Goal: Task Accomplishment & Management: Use online tool/utility

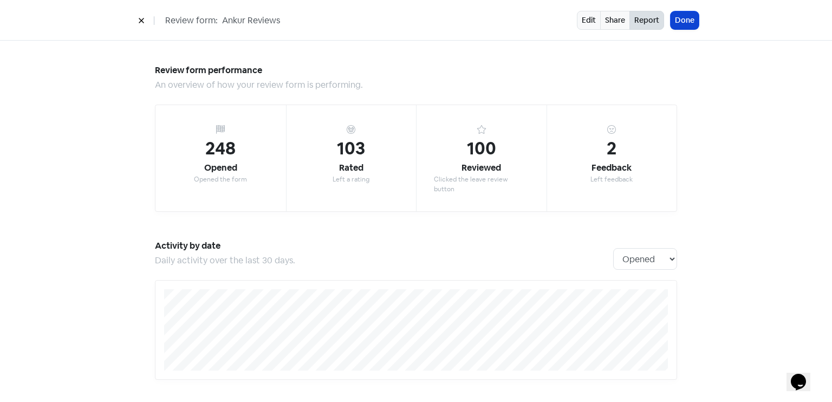
scroll to position [316, 0]
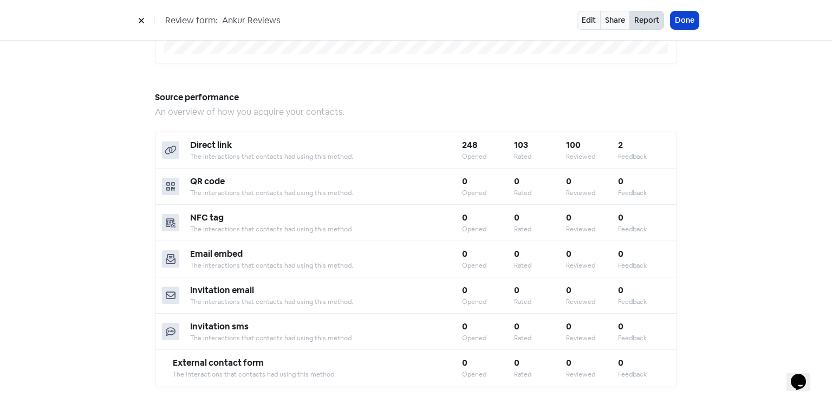
click at [691, 16] on button "Done" at bounding box center [685, 20] width 28 height 18
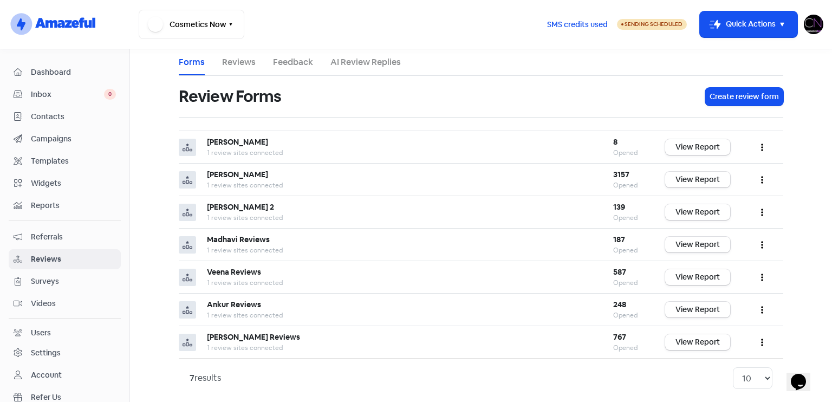
click at [62, 76] on span "Dashboard" at bounding box center [73, 72] width 85 height 11
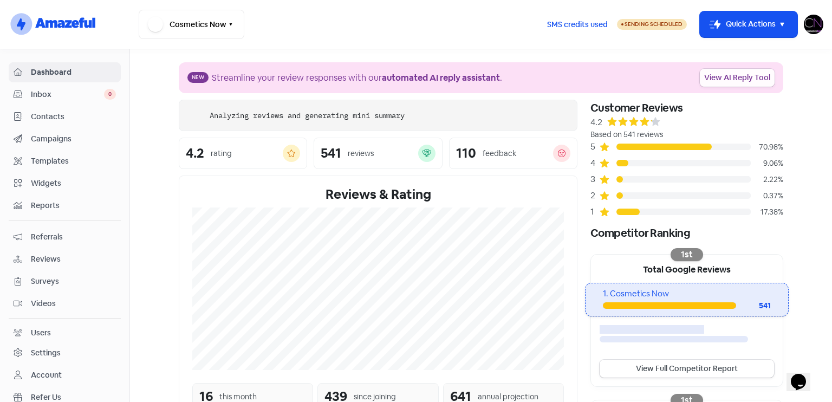
click at [745, 74] on link "View AI Reply Tool" at bounding box center [737, 78] width 75 height 18
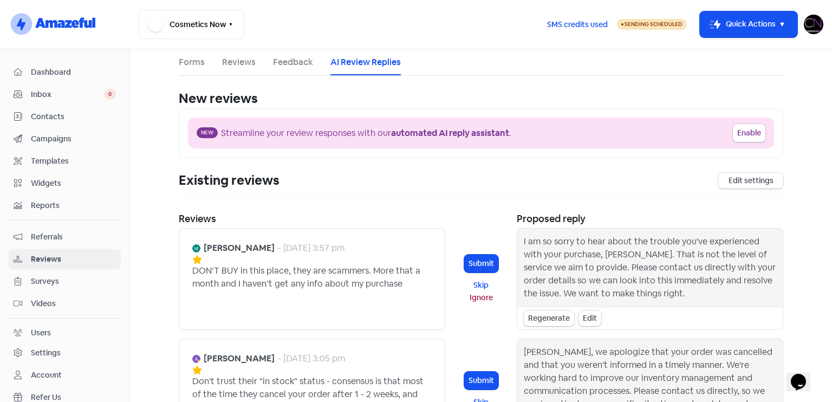
scroll to position [308, 0]
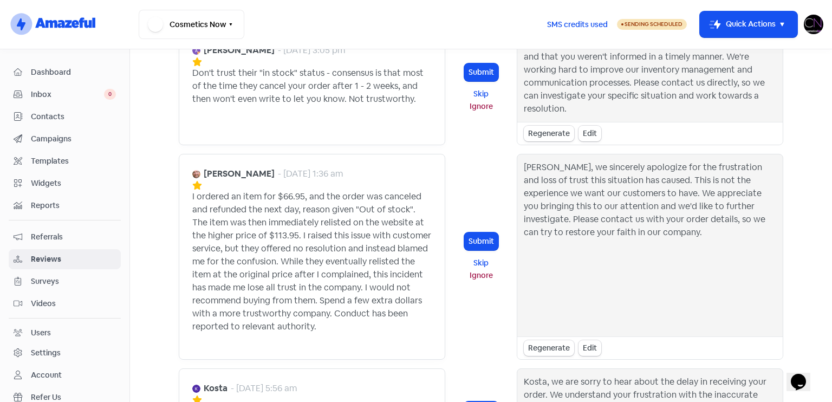
click at [550, 161] on div "[PERSON_NAME], we sincerely apologize for the frustration and loss of trust thi…" at bounding box center [650, 245] width 253 height 169
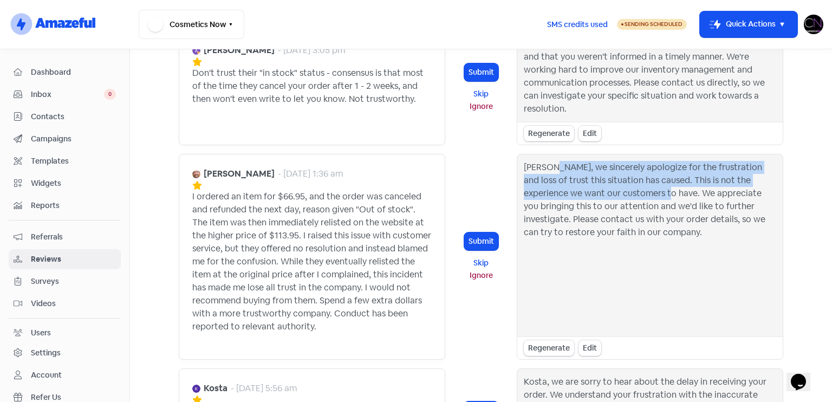
drag, startPoint x: 550, startPoint y: 152, endPoint x: 633, endPoint y: 176, distance: 86.9
click at [633, 176] on div "[PERSON_NAME], we sincerely apologize for the frustration and loss of trust thi…" at bounding box center [650, 245] width 253 height 169
copy div "we sincerely apologize for the frustration and loss of trust this situation has…"
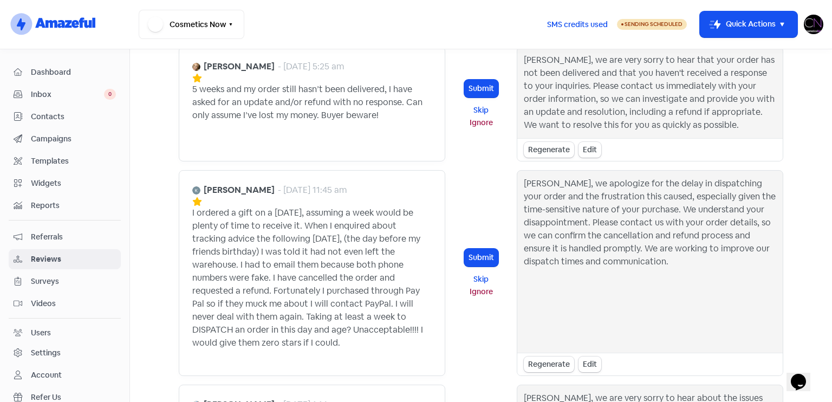
scroll to position [731, 0]
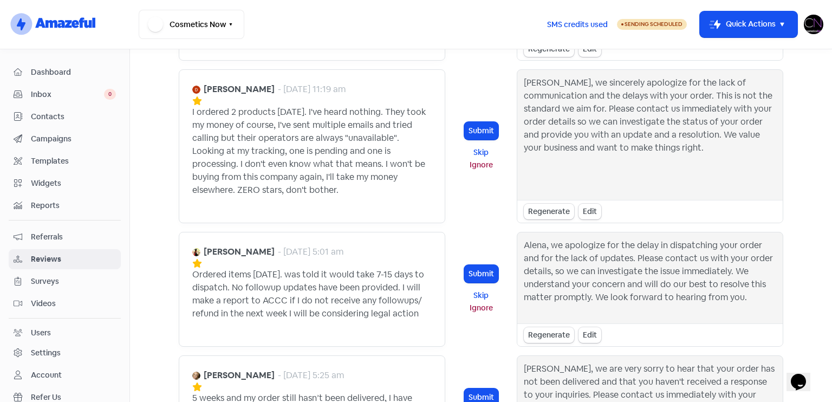
click at [620, 120] on div "[PERSON_NAME], we sincerely apologize for the lack of communication and the del…" at bounding box center [650, 134] width 253 height 117
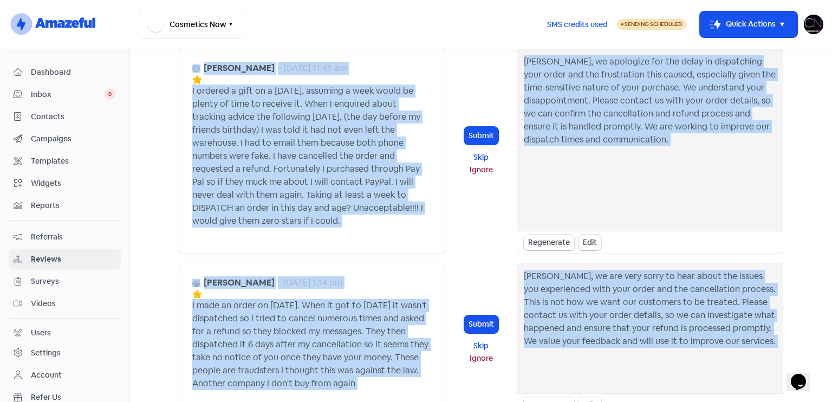
scroll to position [1348, 0]
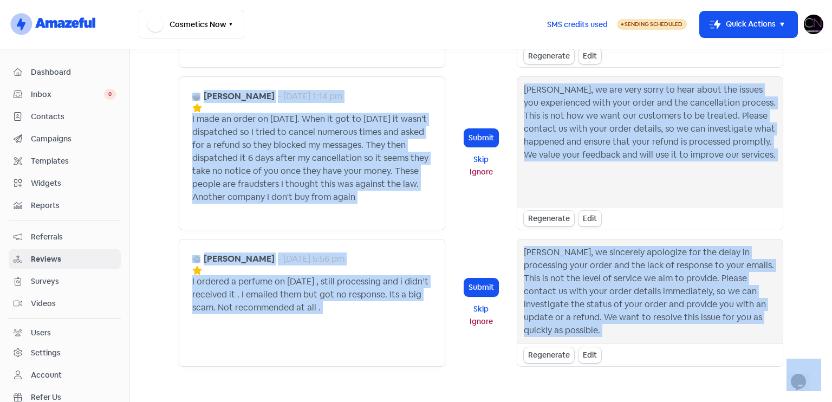
drag, startPoint x: 620, startPoint y: 120, endPoint x: 722, endPoint y: 330, distance: 233.6
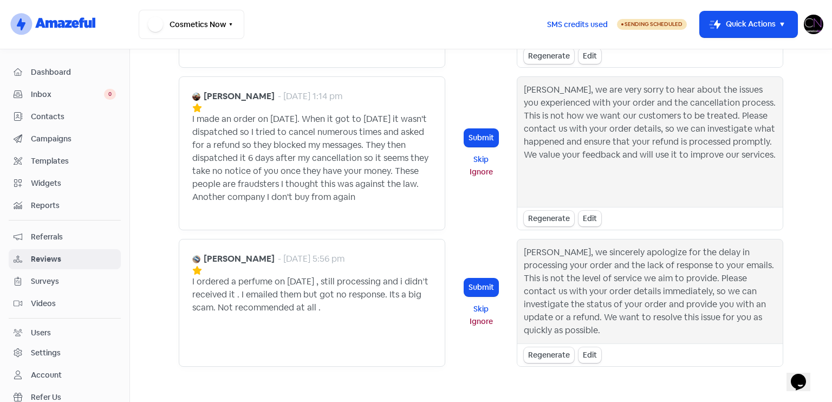
click at [610, 129] on div "[PERSON_NAME], we are very sorry to hear about the issues you experienced with …" at bounding box center [650, 141] width 253 height 117
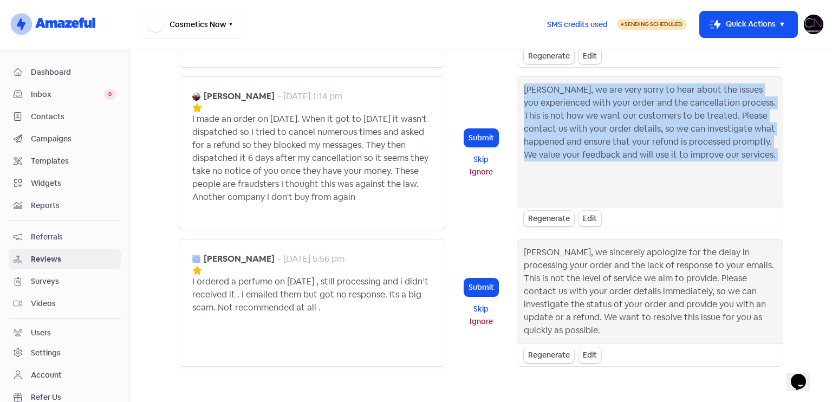
click at [610, 129] on div "[PERSON_NAME], we are very sorry to hear about the issues you experienced with …" at bounding box center [650, 141] width 253 height 117
click at [600, 150] on div "[PERSON_NAME], we are very sorry to hear about the issues you experienced with …" at bounding box center [650, 141] width 253 height 117
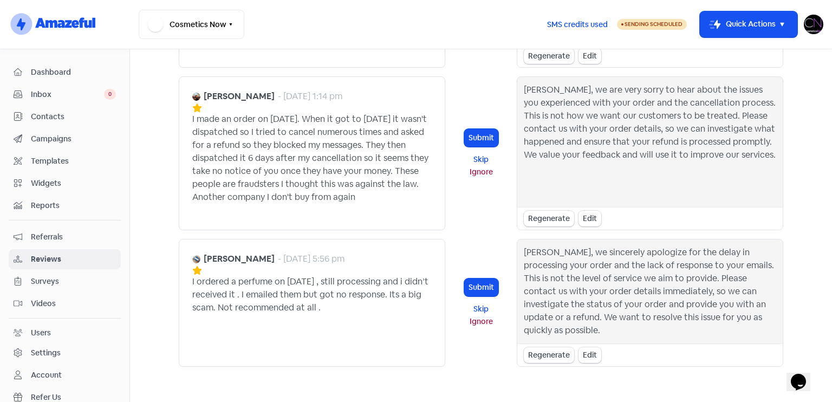
click at [585, 123] on div "[PERSON_NAME], we are very sorry to hear about the issues you experienced with …" at bounding box center [650, 141] width 253 height 117
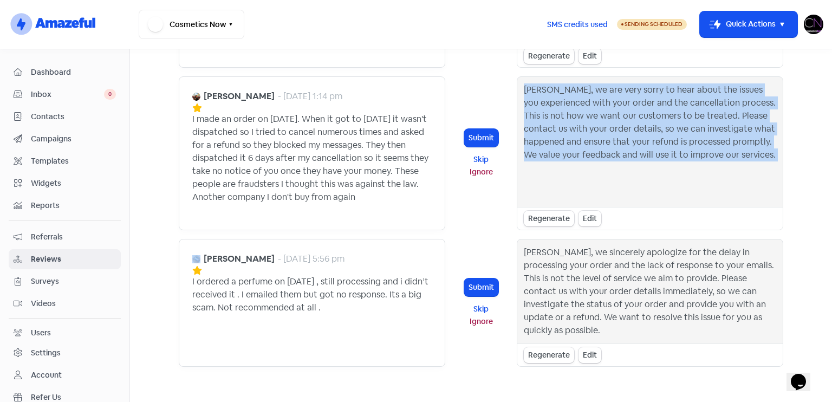
click at [585, 123] on div "[PERSON_NAME], we are very sorry to hear about the issues you experienced with …" at bounding box center [650, 141] width 253 height 117
click at [534, 125] on div "[PERSON_NAME], we are very sorry to hear about the issues you experienced with …" at bounding box center [650, 141] width 253 height 117
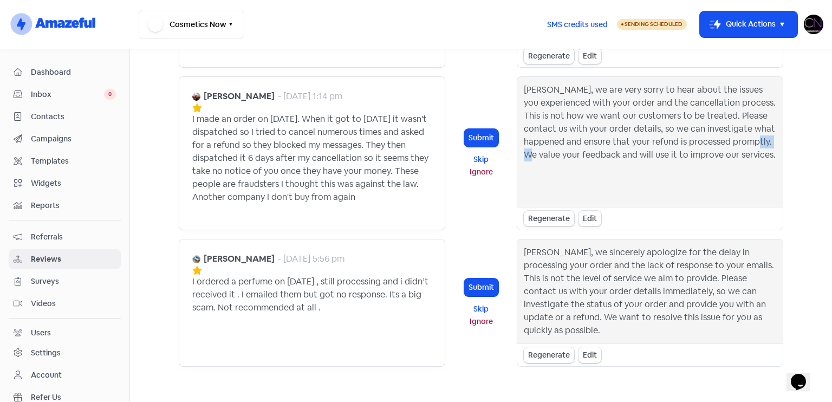
click at [534, 125] on div "[PERSON_NAME], we are very sorry to hear about the issues you experienced with …" at bounding box center [650, 141] width 253 height 117
click at [525, 125] on div "[PERSON_NAME], we are very sorry to hear about the issues you experienced with …" at bounding box center [650, 141] width 253 height 117
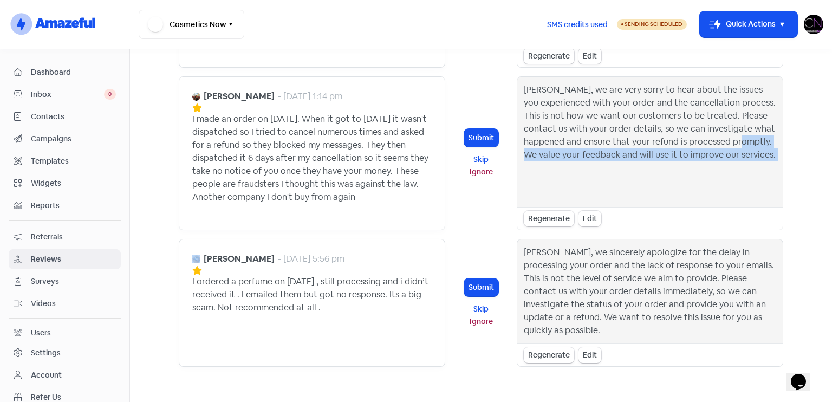
drag, startPoint x: 525, startPoint y: 125, endPoint x: 796, endPoint y: 133, distance: 271.1
click at [796, 133] on main "Forms Reviews Feedback AI Review Replies New reviews Enable AI Review Replies D…" at bounding box center [481, 225] width 702 height 353
copy div "We value your feedback and will use it to improve our services. Regenerate Edit"
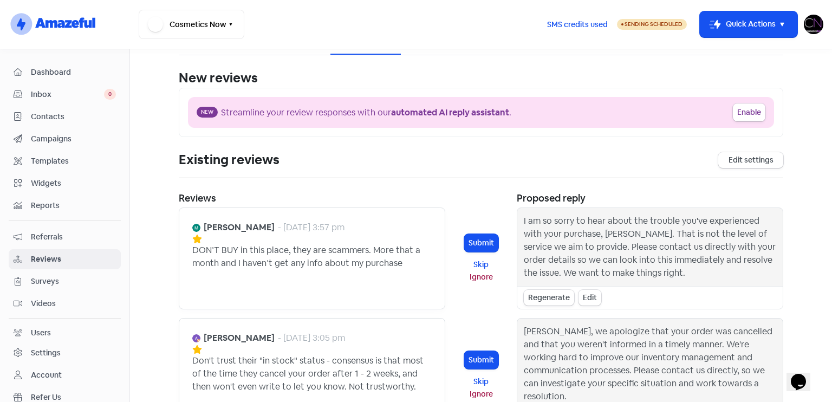
scroll to position [0, 0]
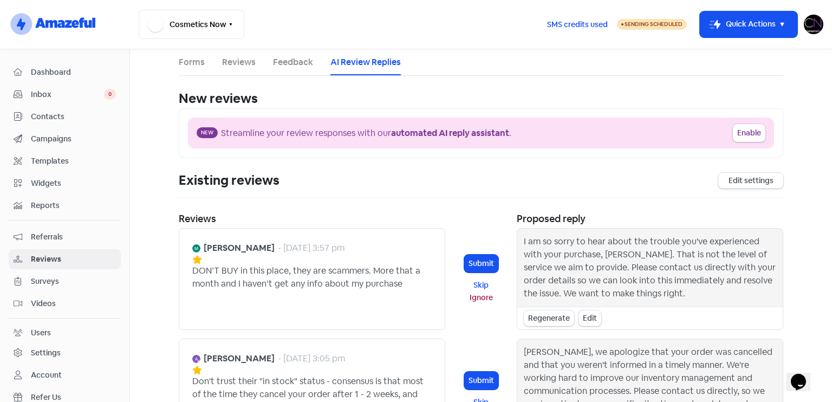
click at [278, 61] on link "Feedback" at bounding box center [293, 62] width 40 height 13
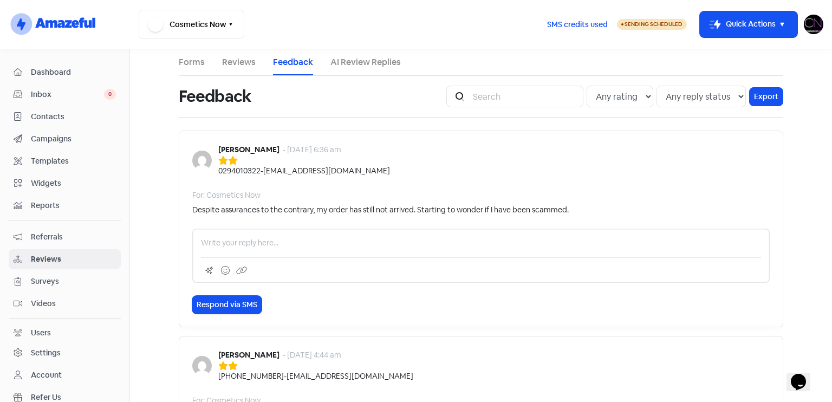
click at [223, 71] on li "Reviews" at bounding box center [239, 62] width 34 height 26
click at [242, 56] on link "Reviews" at bounding box center [239, 62] width 34 height 13
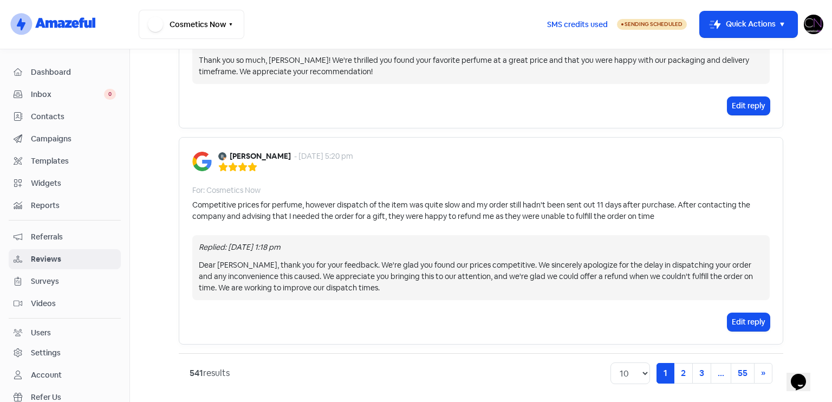
scroll to position [1812, 0]
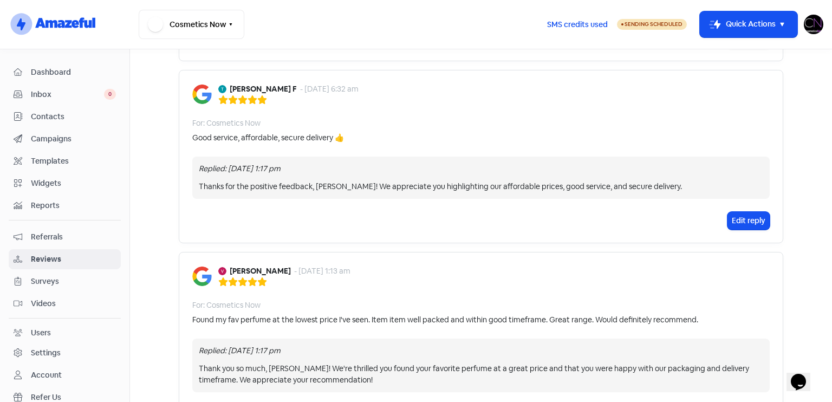
click at [199, 363] on div "Thank you so much, [PERSON_NAME]! We're thrilled you found your favorite perfum…" at bounding box center [481, 374] width 565 height 23
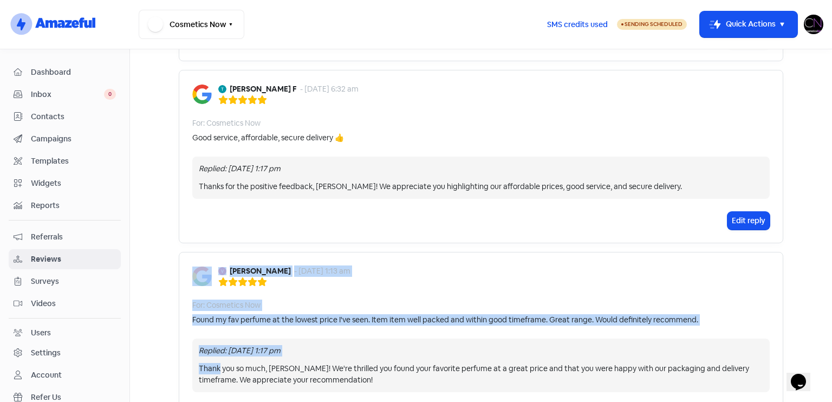
drag, startPoint x: 199, startPoint y: 361, endPoint x: 471, endPoint y: 238, distance: 299.1
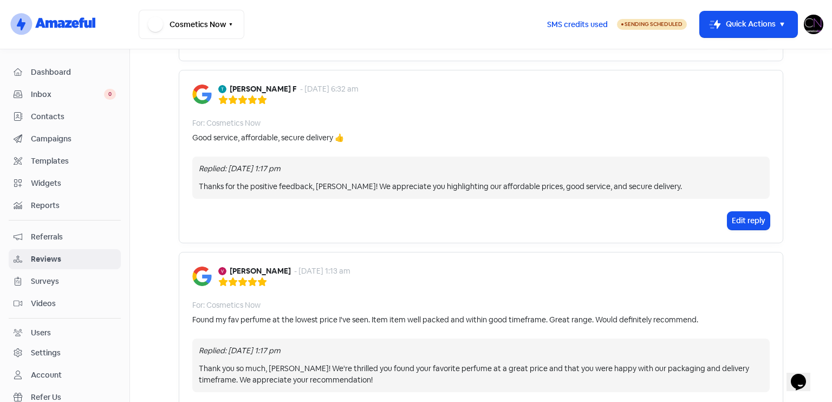
click at [477, 221] on div "Edit reply" at bounding box center [481, 221] width 578 height 18
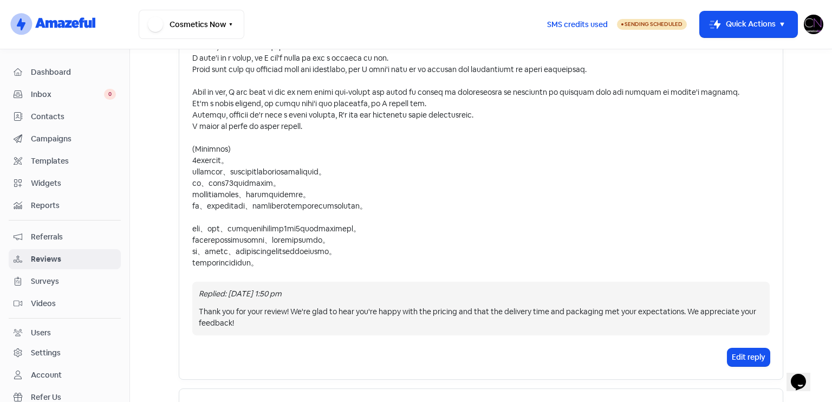
click at [88, 260] on span "Reviews" at bounding box center [73, 259] width 85 height 11
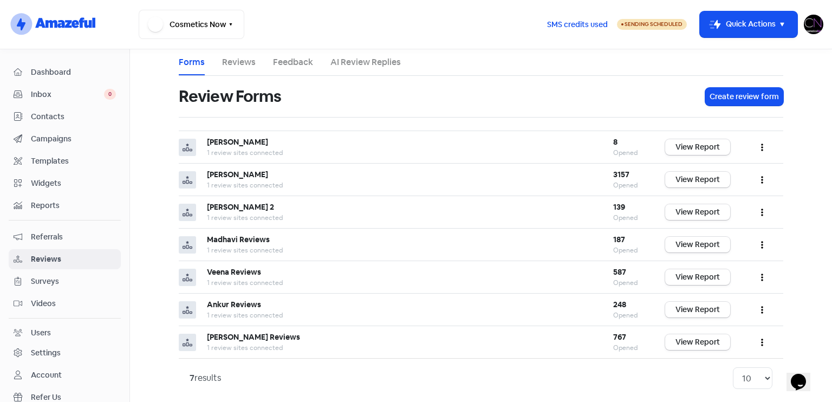
scroll to position [6, 0]
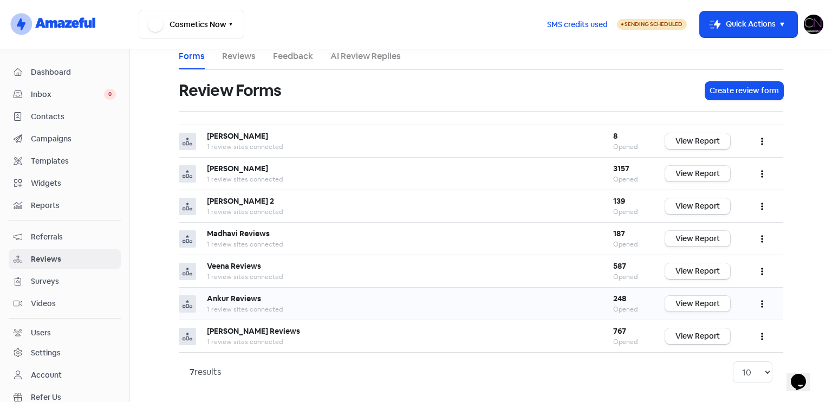
click at [701, 300] on link "View Report" at bounding box center [697, 304] width 65 height 16
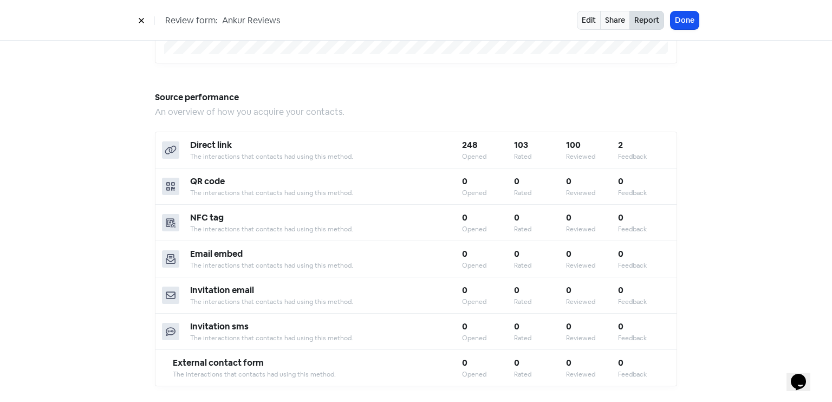
scroll to position [949, 0]
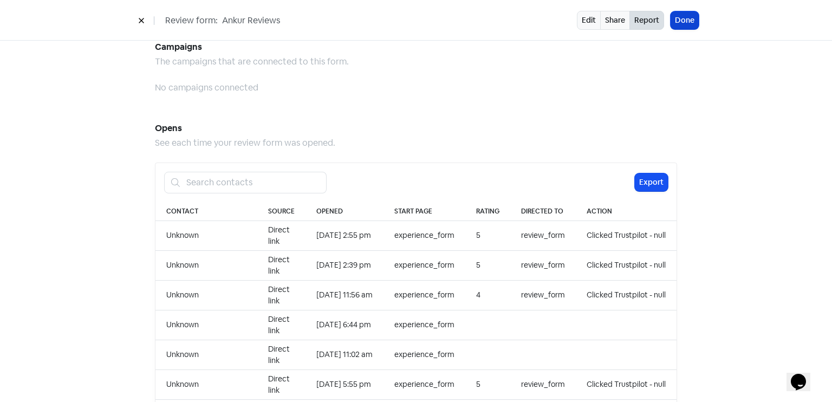
click at [690, 20] on button "Done" at bounding box center [685, 20] width 28 height 18
